Goal: Task Accomplishment & Management: Manage account settings

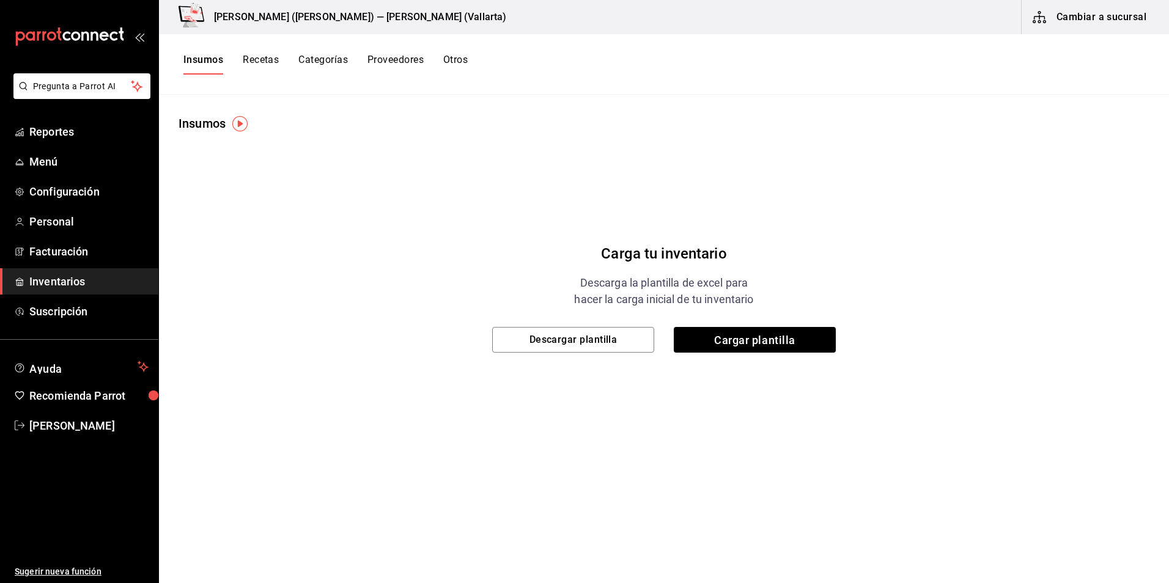
click at [115, 291] on link "Inventarios" at bounding box center [79, 281] width 158 height 26
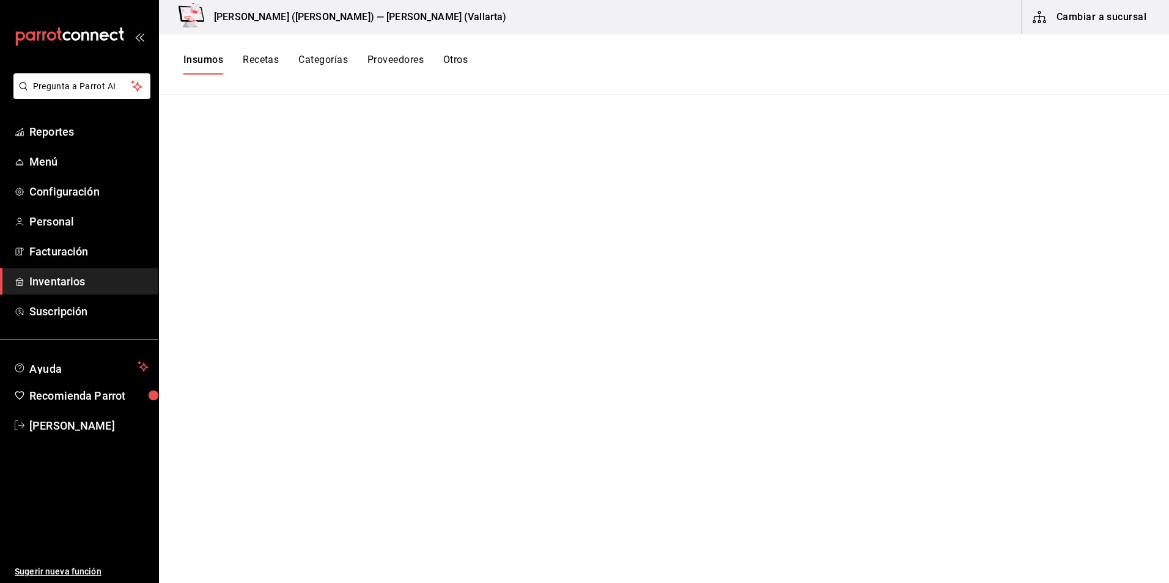
drag, startPoint x: 209, startPoint y: 69, endPoint x: 244, endPoint y: 63, distance: 36.0
click at [209, 68] on button "Insumos" at bounding box center [203, 64] width 40 height 21
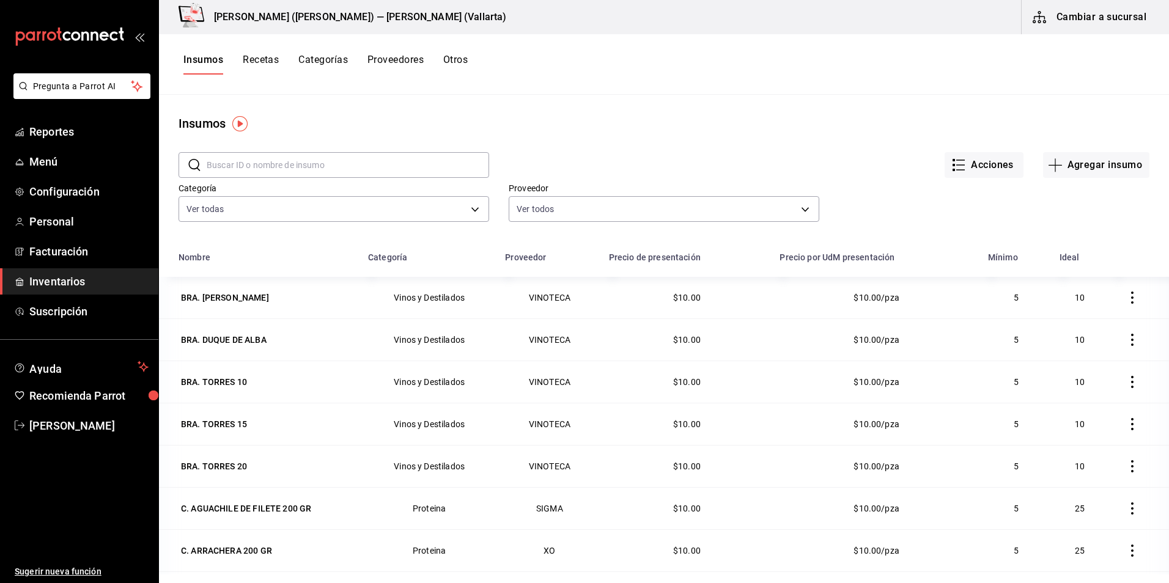
click at [269, 62] on button "Recetas" at bounding box center [261, 64] width 36 height 21
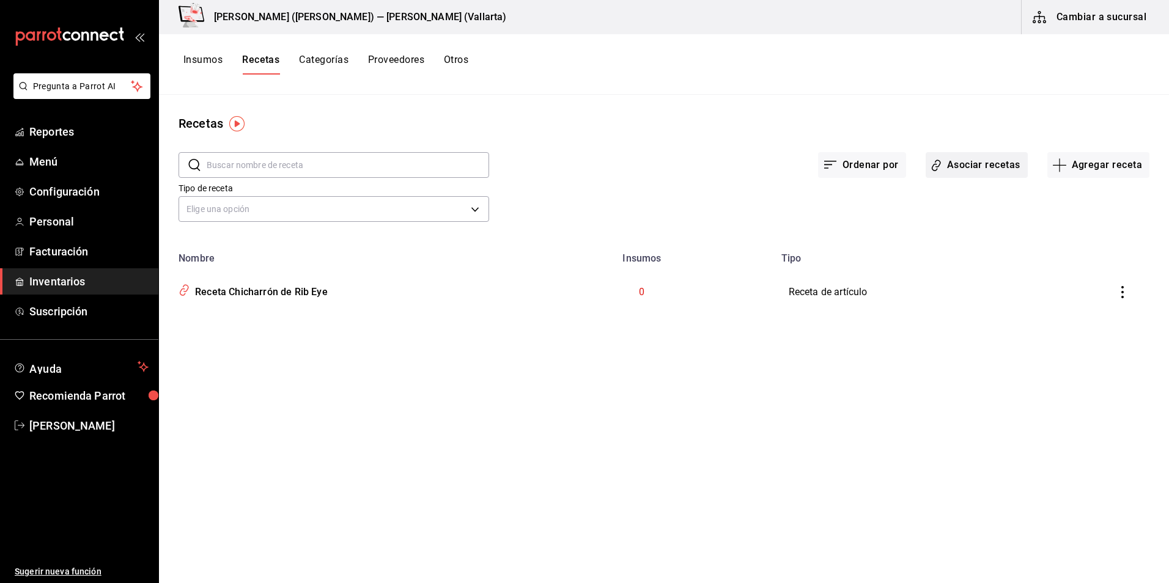
click at [996, 166] on button "Asociar recetas" at bounding box center [977, 165] width 102 height 26
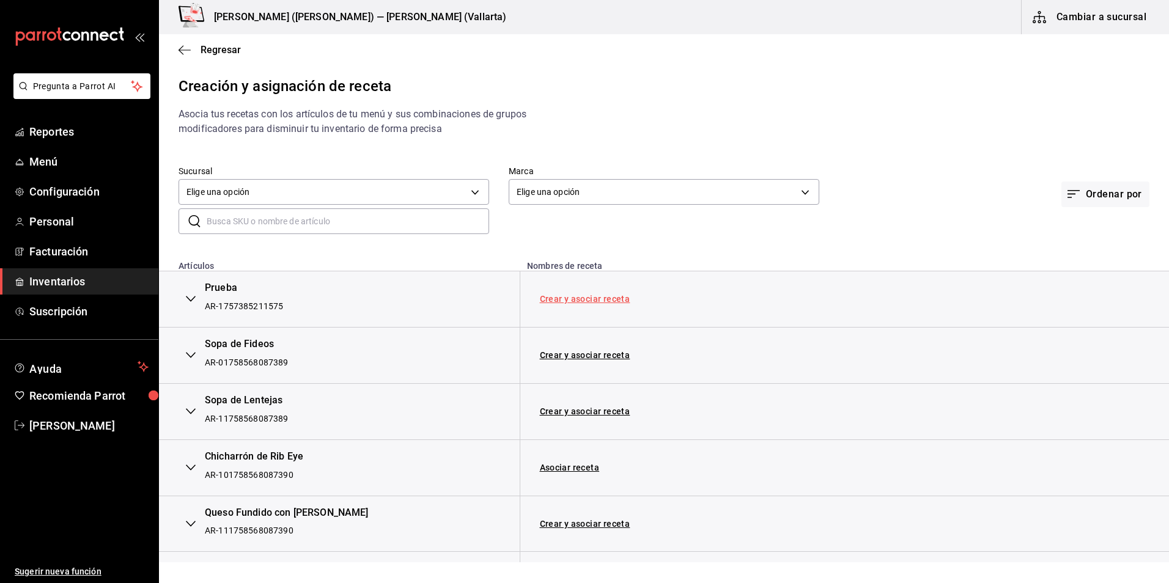
click at [586, 300] on link "Crear y asociar receta" at bounding box center [585, 299] width 91 height 9
click at [586, 300] on link "Receta Prueba" at bounding box center [570, 299] width 61 height 10
click at [933, 302] on link "Quitar receta" at bounding box center [944, 299] width 54 height 9
click at [221, 295] on div "Prueba" at bounding box center [244, 288] width 78 height 14
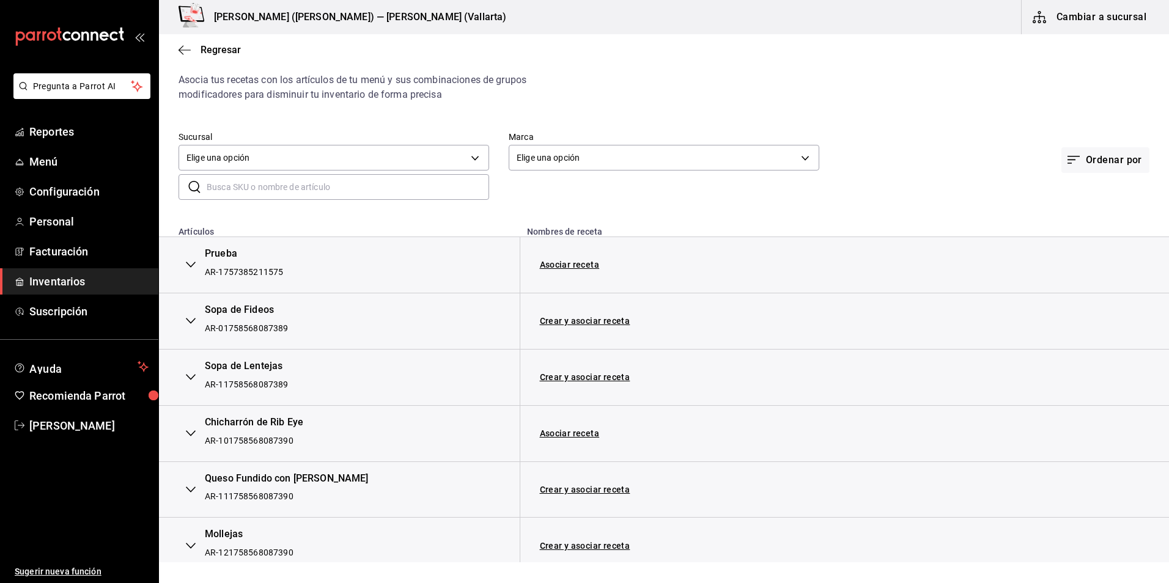
scroll to position [61, 0]
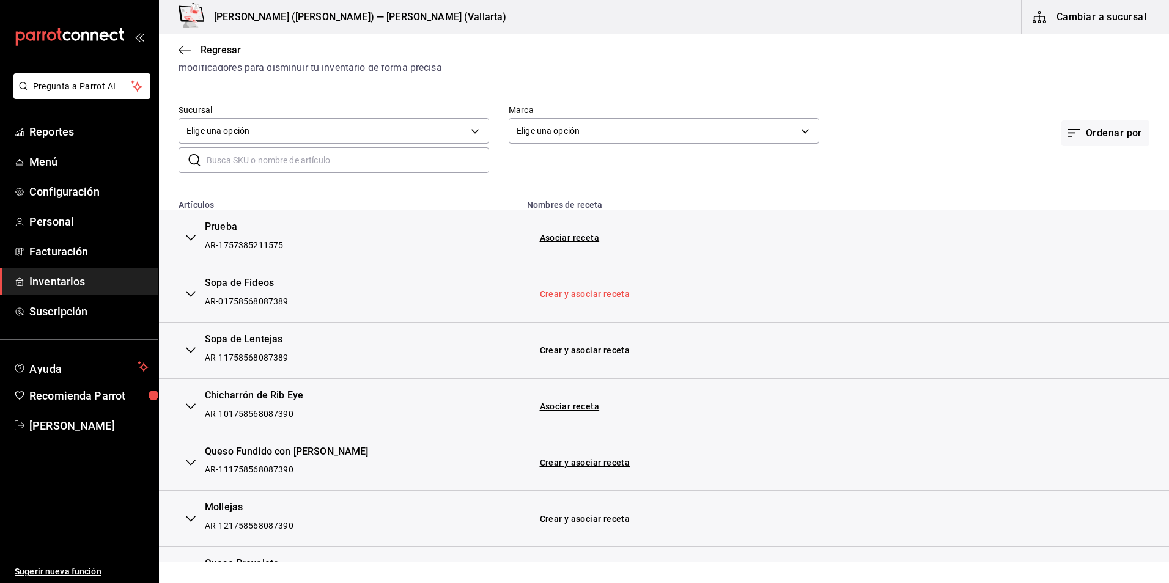
click at [582, 298] on link "Crear y asociar receta" at bounding box center [585, 294] width 91 height 9
click at [583, 297] on link "Receta Sopa de Fideos" at bounding box center [587, 294] width 94 height 10
click at [950, 290] on link "Quitar receta" at bounding box center [948, 294] width 54 height 9
click at [582, 406] on link "Asociar receta" at bounding box center [570, 406] width 60 height 9
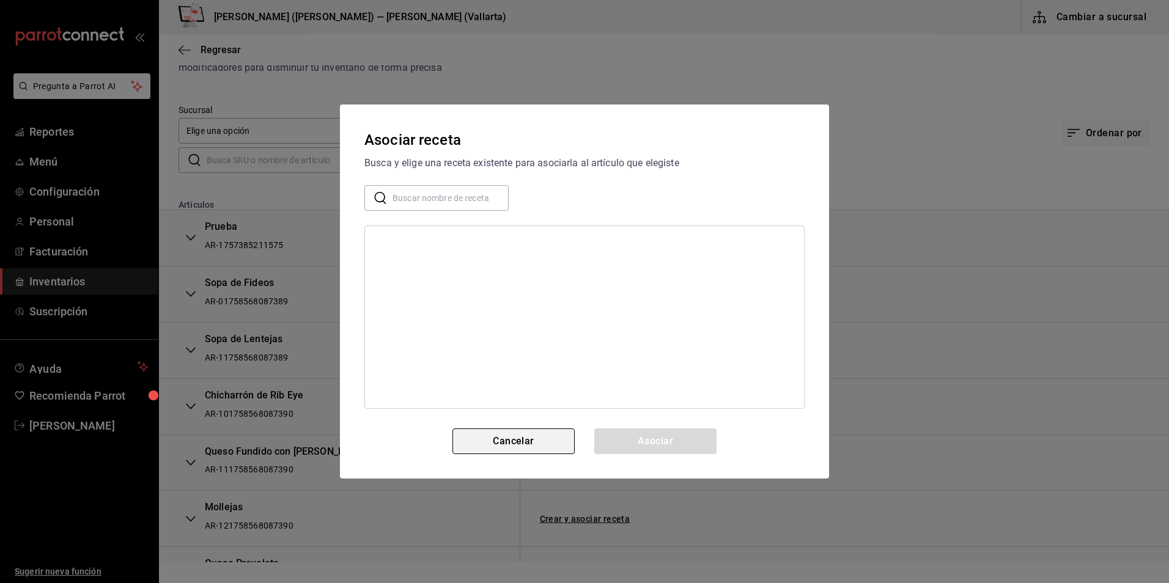
click at [514, 429] on button "Cancelar" at bounding box center [514, 442] width 122 height 26
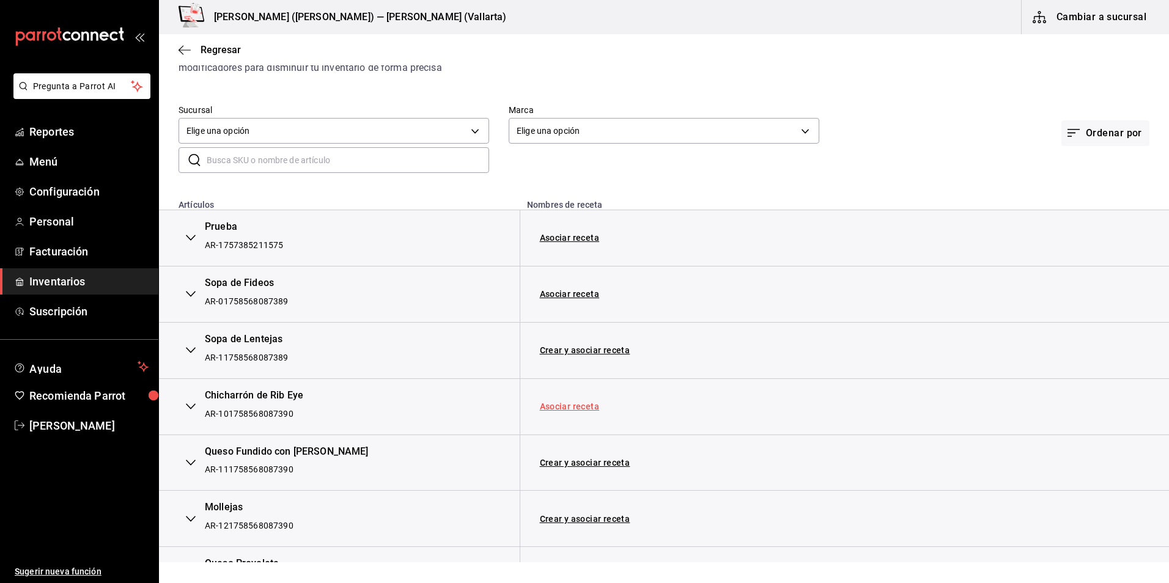
click at [570, 410] on link "Asociar receta" at bounding box center [570, 406] width 60 height 9
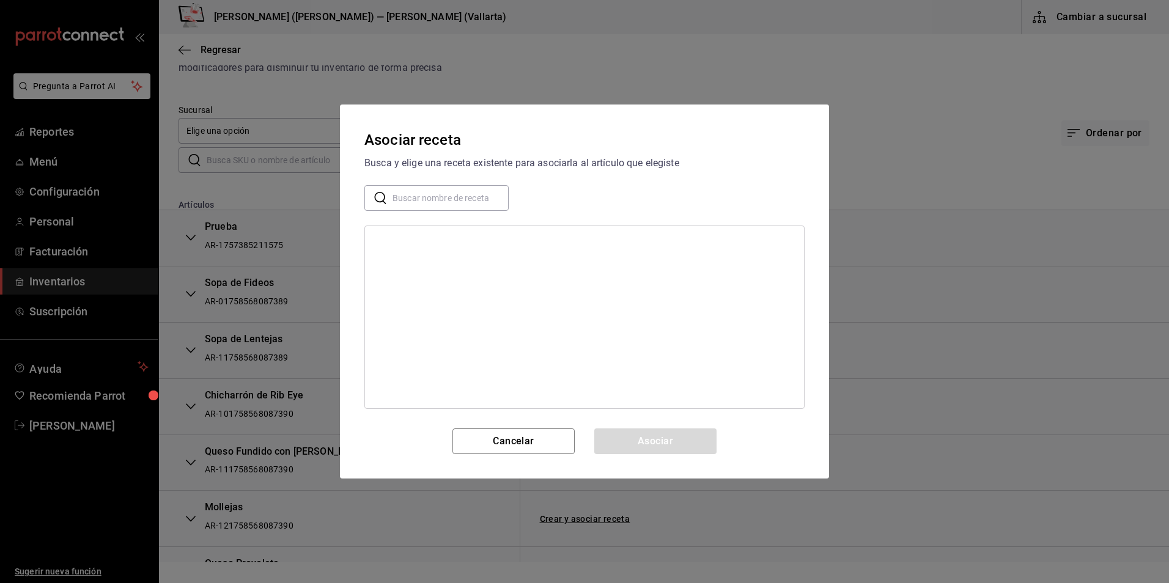
click at [444, 206] on input "text" at bounding box center [451, 198] width 116 height 24
type input "CHICHA"
click at [438, 235] on div "Receta Chicharrón de Rib Eye" at bounding box center [584, 242] width 439 height 23
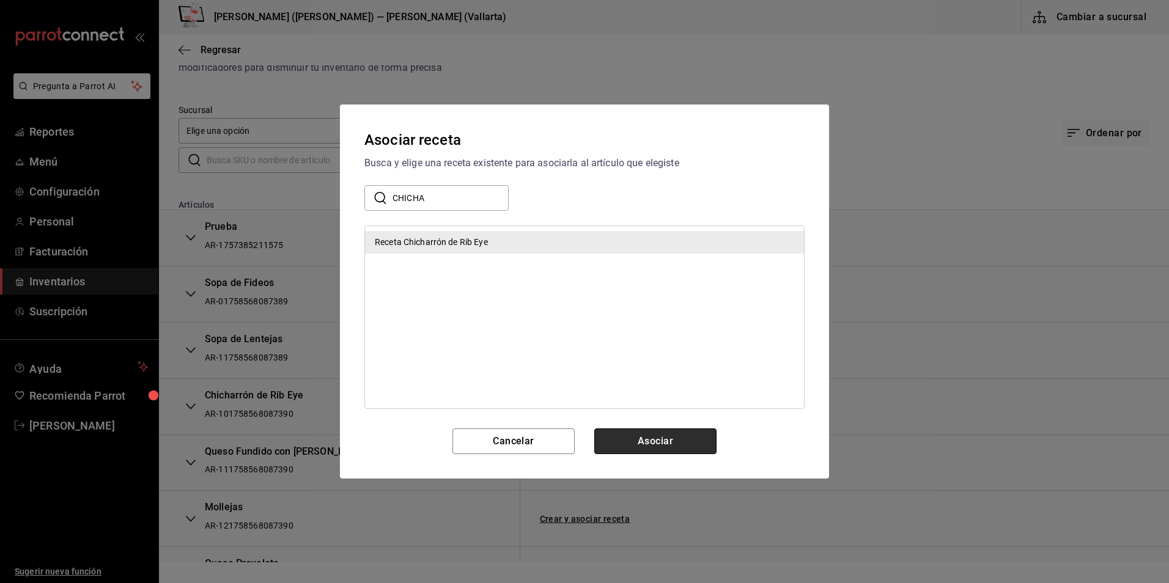
click at [651, 448] on button "Asociar" at bounding box center [655, 442] width 122 height 26
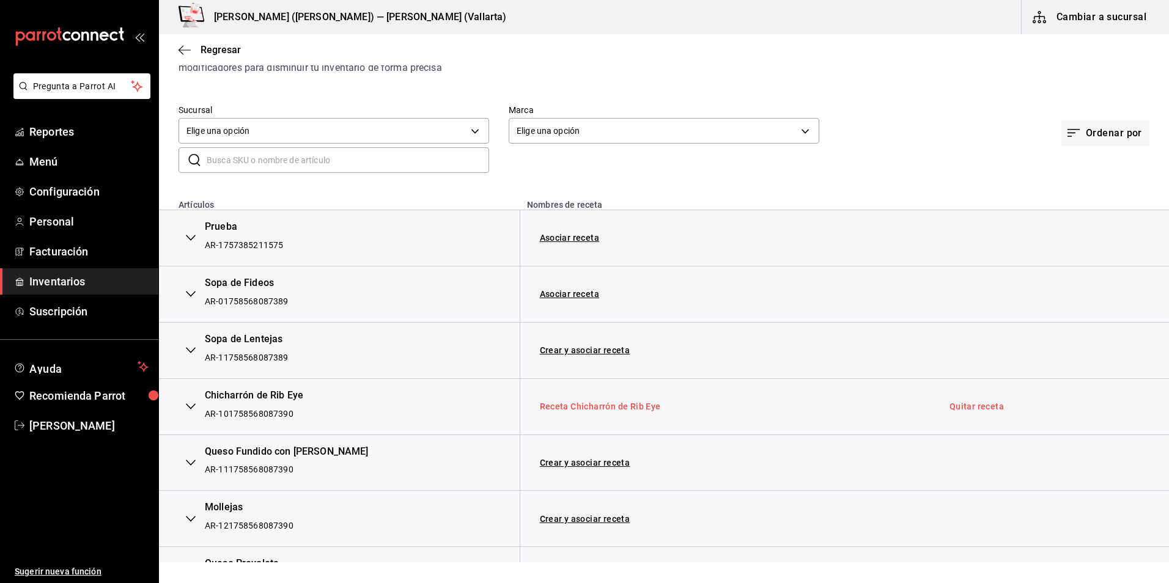
click at [580, 409] on link "Receta Chicharrón de Rib Eye" at bounding box center [600, 407] width 121 height 10
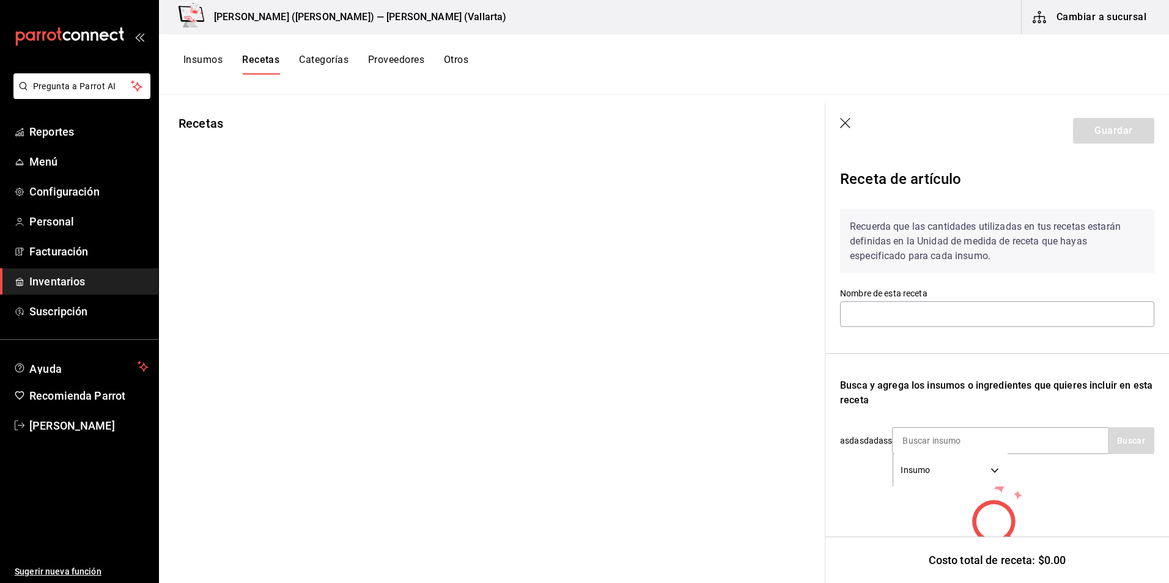
type input "Receta Prueba"
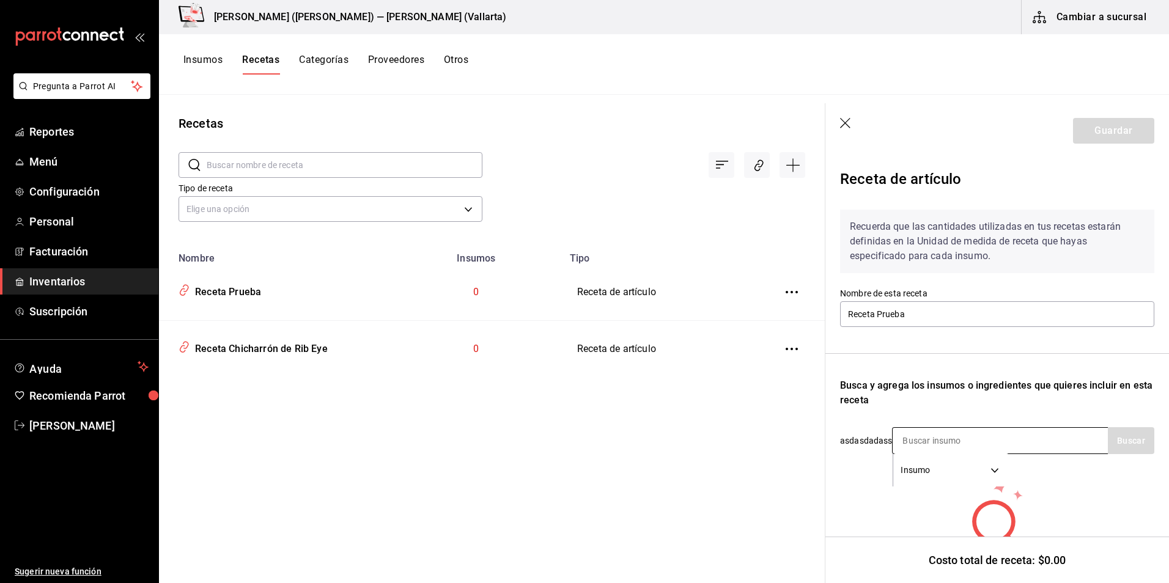
click at [996, 476] on body "Pregunta a Parrot AI Reportes Menú Configuración Personal Facturación Inventari…" at bounding box center [584, 287] width 1169 height 575
click at [1000, 472] on div at bounding box center [584, 291] width 1169 height 583
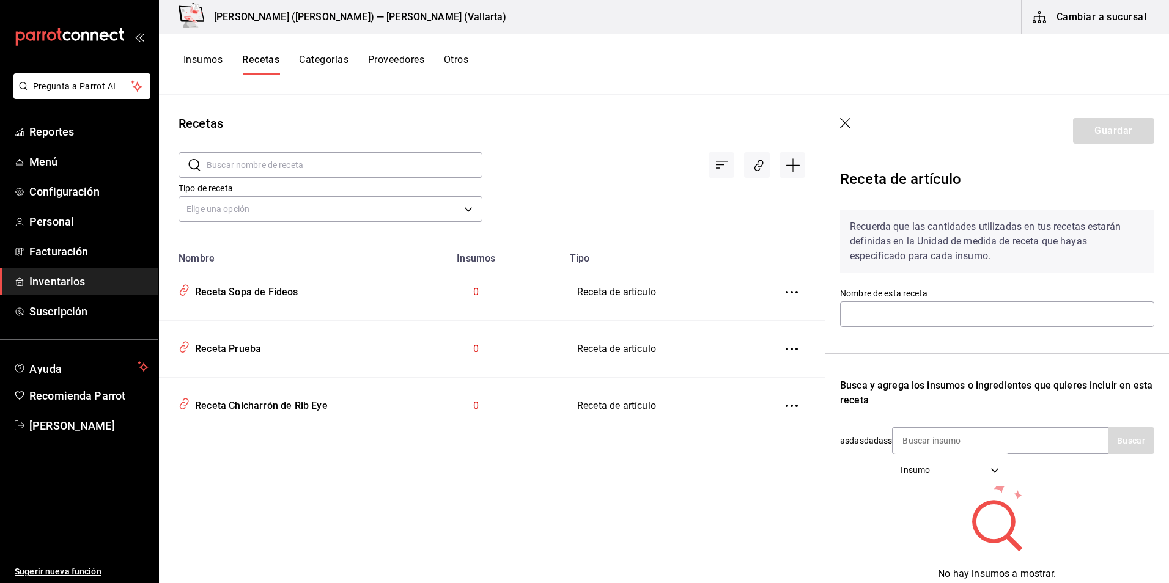
type input "Receta Sopa de Fideos"
click at [1026, 438] on div "Insumo SUPPLY" at bounding box center [1000, 440] width 216 height 27
click at [978, 447] on input at bounding box center [954, 441] width 122 height 26
type input "Receta Chicharrón de Rib Eye"
click at [1017, 438] on div "Insumo SUPPLY" at bounding box center [1000, 440] width 216 height 27
